Goal: Transaction & Acquisition: Purchase product/service

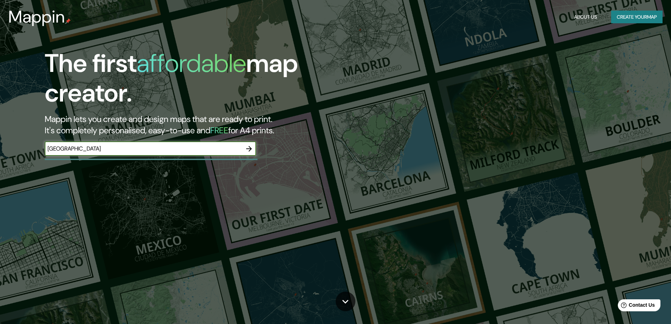
type input "[GEOGRAPHIC_DATA]"
click at [248, 145] on icon "button" at bounding box center [249, 148] width 8 height 8
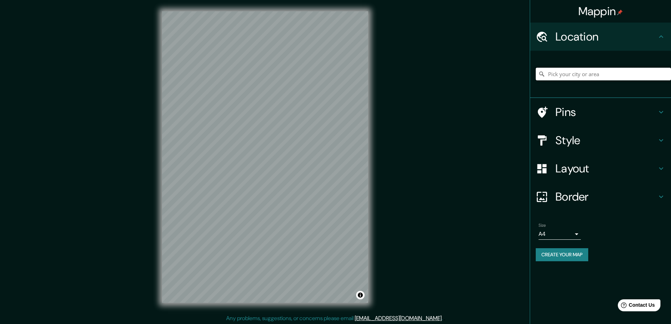
click at [592, 68] on input "Pick your city or area" at bounding box center [603, 74] width 135 height 13
click at [592, 76] on input "Pick your city or area" at bounding box center [603, 74] width 135 height 13
drag, startPoint x: 603, startPoint y: 73, endPoint x: 517, endPoint y: 71, distance: 85.6
click at [517, 71] on div "Mappin Location [GEOGRAPHIC_DATA] Pins Style Layout Border Choose a border. Hin…" at bounding box center [335, 162] width 671 height 325
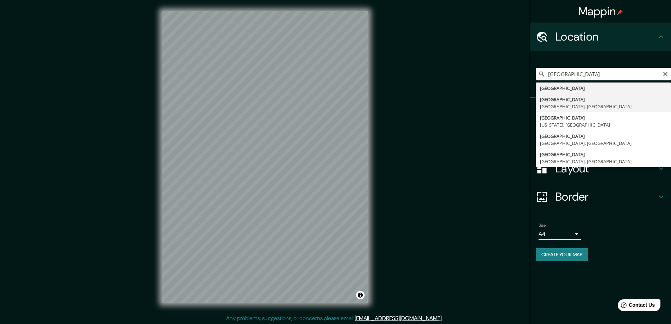
type input "[GEOGRAPHIC_DATA], [GEOGRAPHIC_DATA], [GEOGRAPHIC_DATA]"
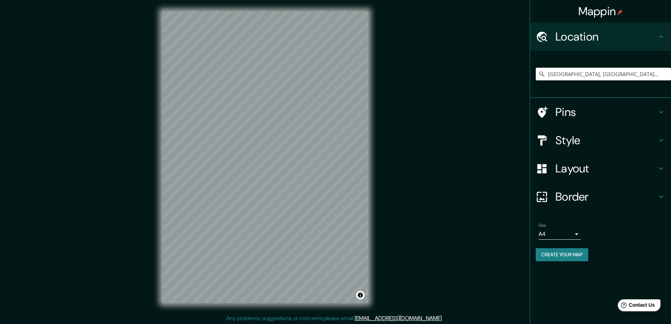
click at [589, 138] on h4 "Style" at bounding box center [605, 140] width 101 height 14
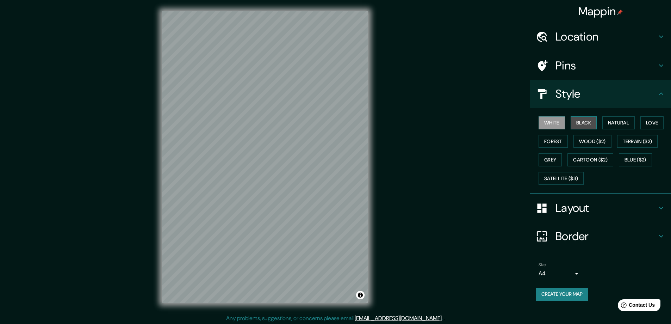
click at [586, 123] on button "Black" at bounding box center [584, 122] width 26 height 13
click at [585, 210] on h4 "Layout" at bounding box center [605, 208] width 101 height 14
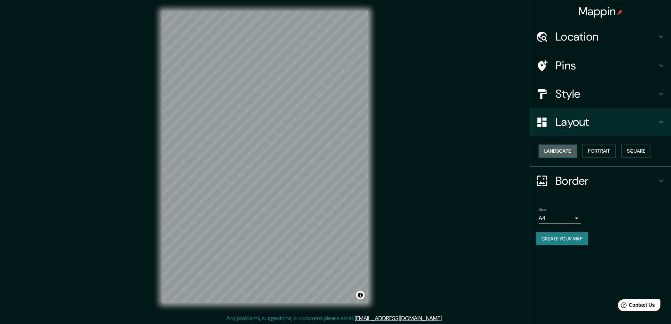
click at [566, 150] on button "Landscape" at bounding box center [557, 150] width 38 height 13
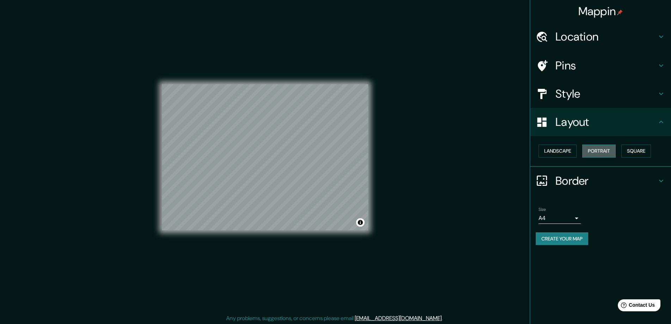
click at [600, 150] on button "Portrait" at bounding box center [598, 150] width 33 height 13
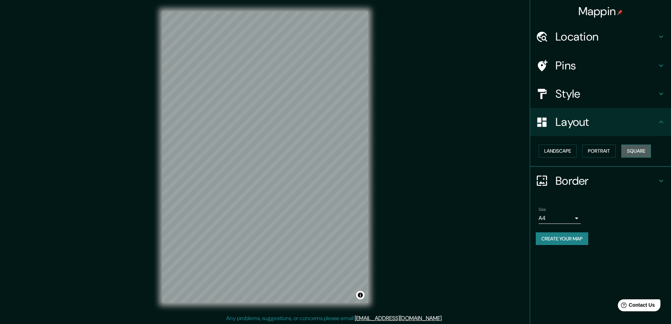
click at [646, 151] on button "Square" at bounding box center [636, 150] width 30 height 13
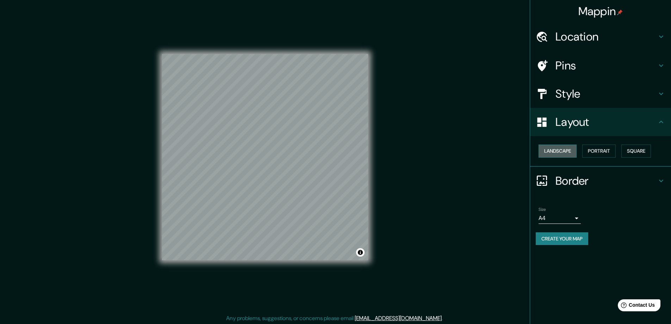
click at [547, 151] on button "Landscape" at bounding box center [557, 150] width 38 height 13
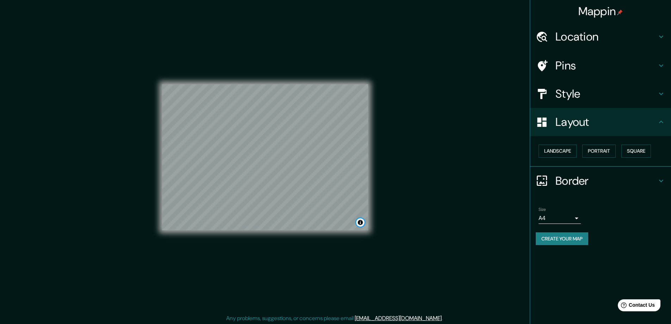
click at [362, 225] on button "Toggle attribution" at bounding box center [360, 222] width 8 height 8
click at [577, 217] on body "Mappin Location [GEOGRAPHIC_DATA], [GEOGRAPHIC_DATA], [GEOGRAPHIC_DATA] Pins St…" at bounding box center [338, 162] width 676 height 324
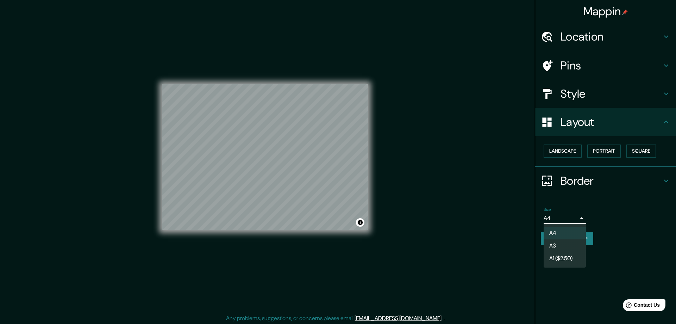
click at [571, 245] on li "A3" at bounding box center [565, 245] width 42 height 13
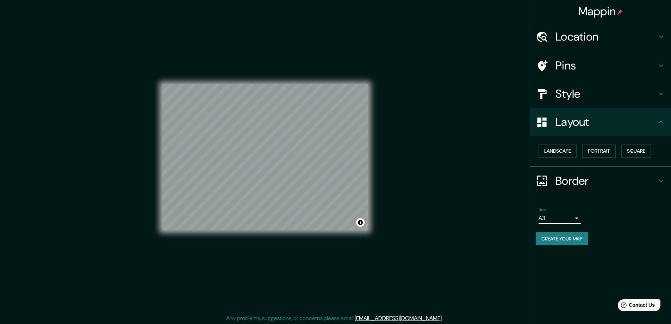
click at [571, 217] on body "Mappin Location [GEOGRAPHIC_DATA], [GEOGRAPHIC_DATA], [GEOGRAPHIC_DATA] Pins St…" at bounding box center [335, 162] width 671 height 324
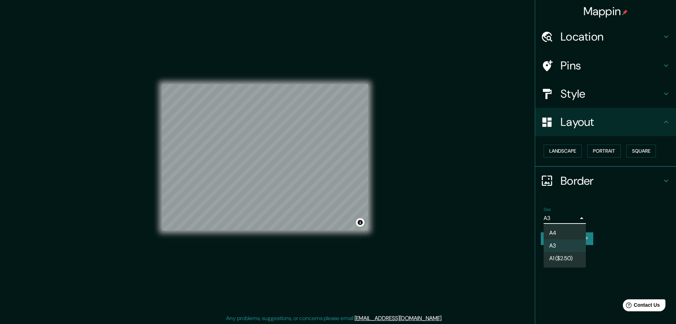
click at [565, 232] on li "A4" at bounding box center [565, 232] width 42 height 13
type input "single"
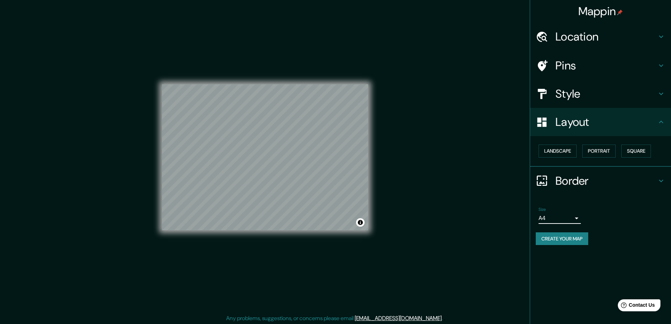
click at [596, 96] on h4 "Style" at bounding box center [605, 94] width 101 height 14
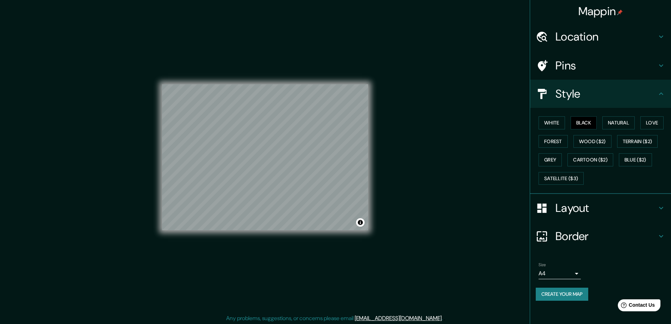
click at [601, 70] on h4 "Pins" at bounding box center [605, 65] width 101 height 14
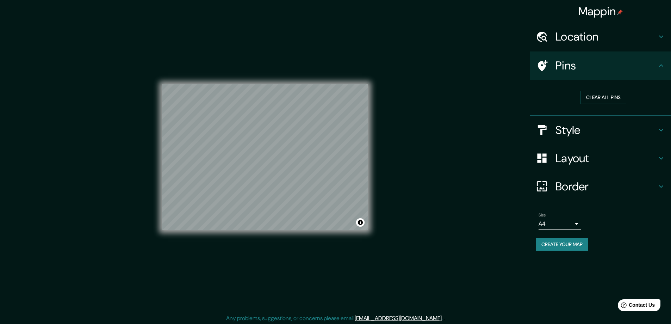
click at [557, 66] on h4 "Pins" at bounding box center [605, 65] width 101 height 14
click at [540, 69] on icon at bounding box center [543, 65] width 10 height 11
click at [494, 122] on div "Mappin Location [GEOGRAPHIC_DATA], [GEOGRAPHIC_DATA], [GEOGRAPHIC_DATA] Pins Cl…" at bounding box center [335, 162] width 671 height 325
